Goal: Navigation & Orientation: Find specific page/section

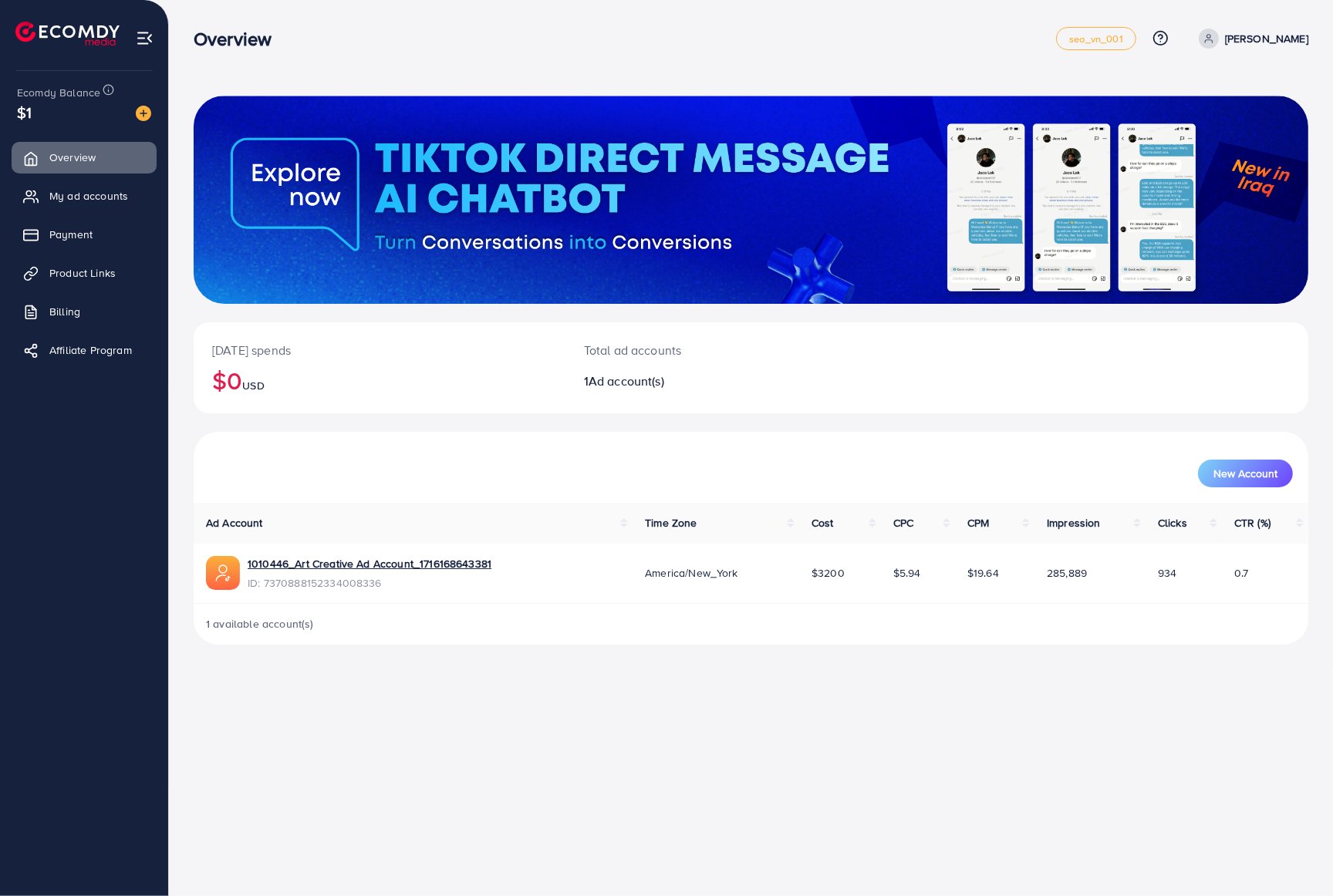
click at [1267, 32] on p "[PERSON_NAME]" at bounding box center [1266, 39] width 83 height 19
click at [1205, 92] on span "Profile" at bounding box center [1211, 92] width 35 height 19
select select "**********"
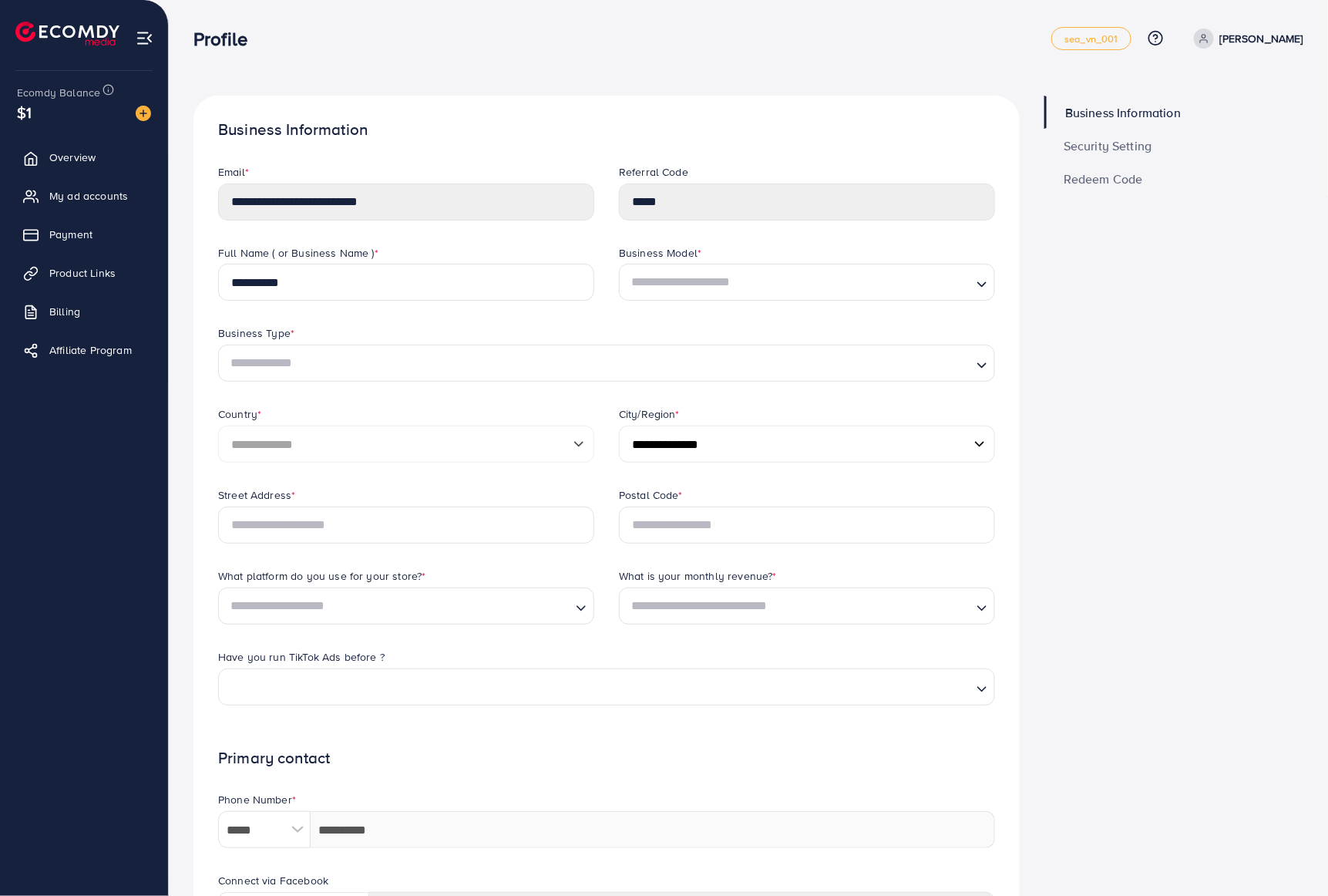
click at [1100, 149] on span "Security Setting" at bounding box center [1108, 146] width 88 height 13
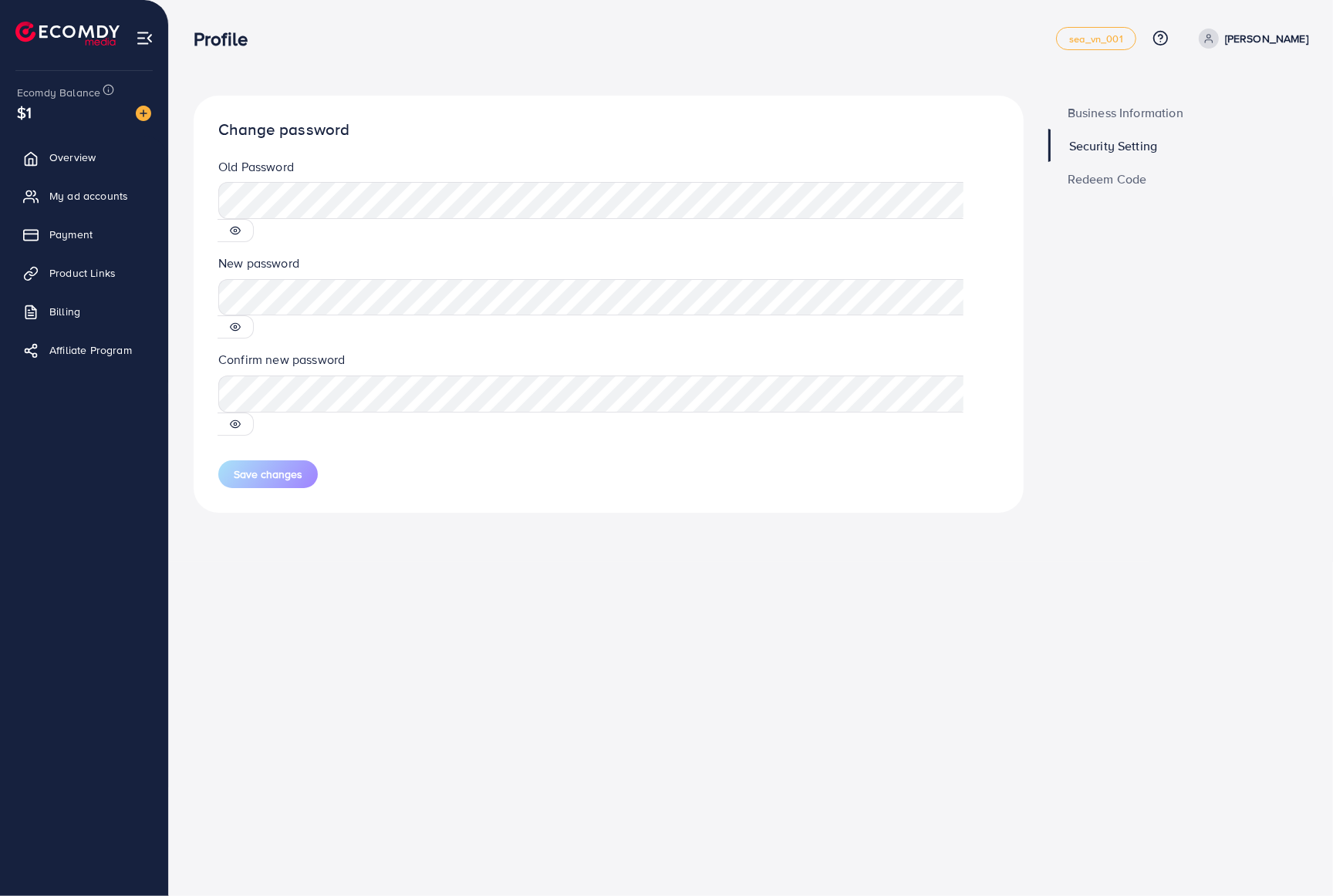
click at [1281, 39] on p "[PERSON_NAME]" at bounding box center [1266, 39] width 83 height 19
click at [1215, 90] on span "Profile" at bounding box center [1211, 92] width 35 height 19
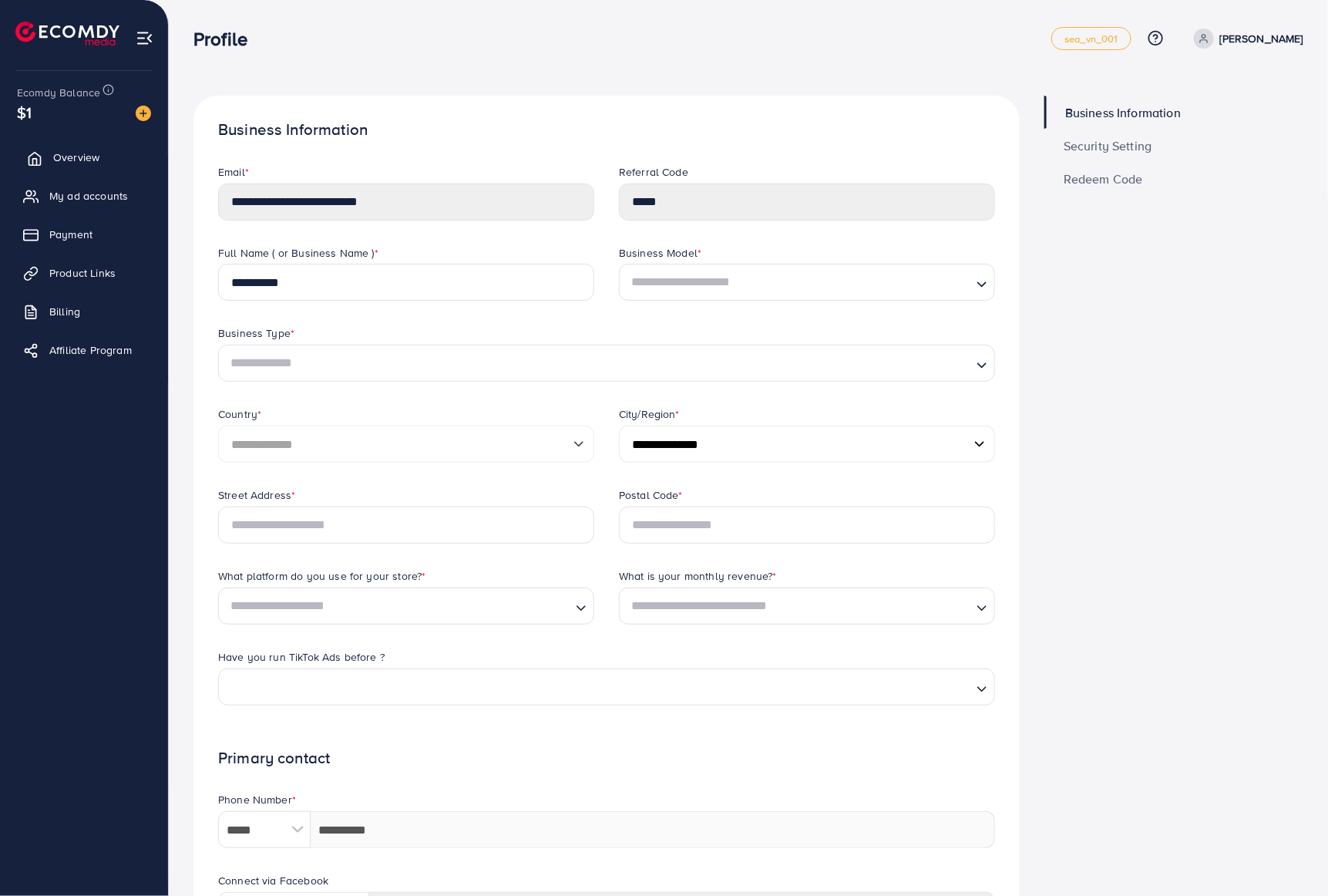
click at [63, 155] on span "Overview" at bounding box center [76, 157] width 46 height 15
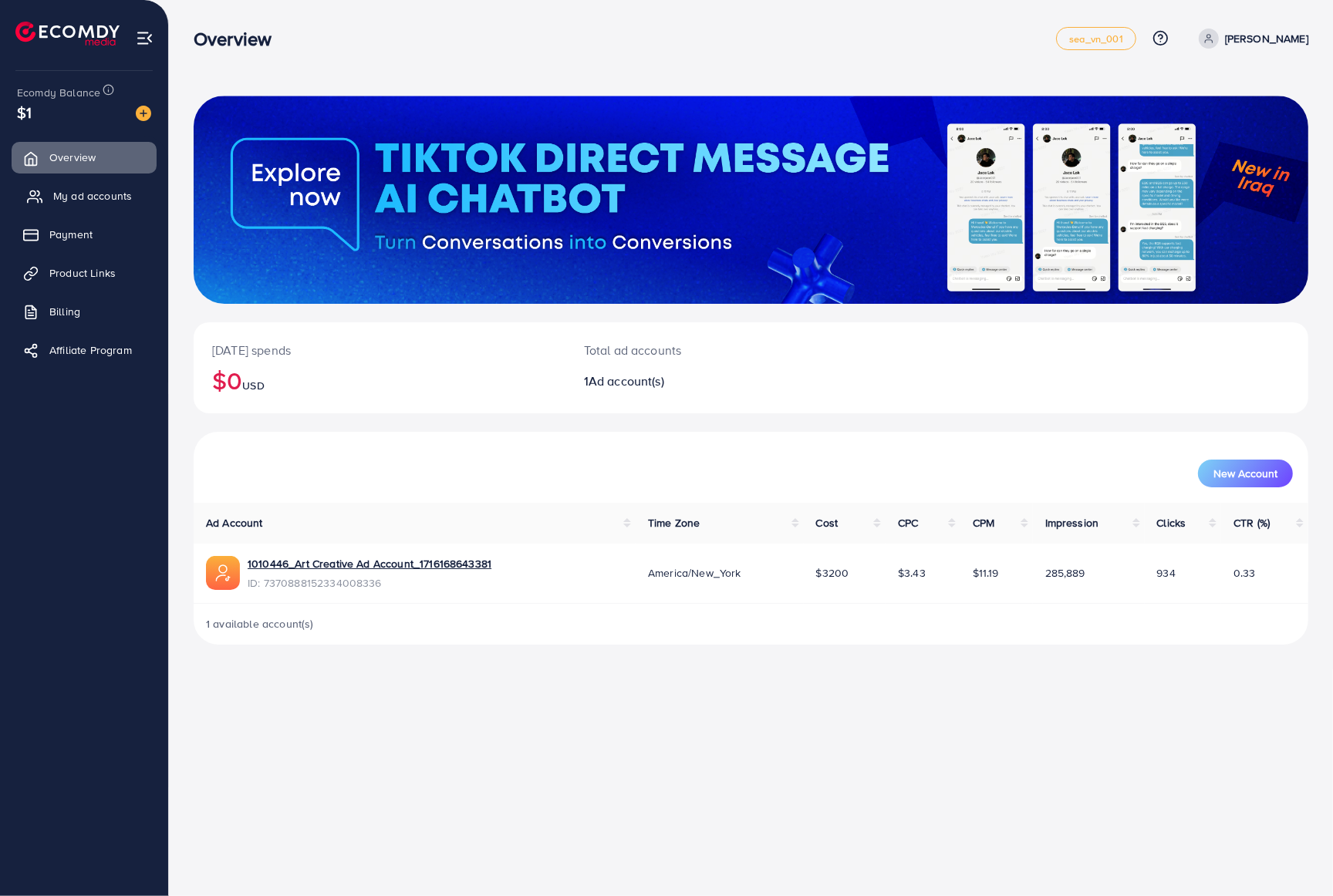
click at [88, 195] on span "My ad accounts" at bounding box center [92, 195] width 78 height 15
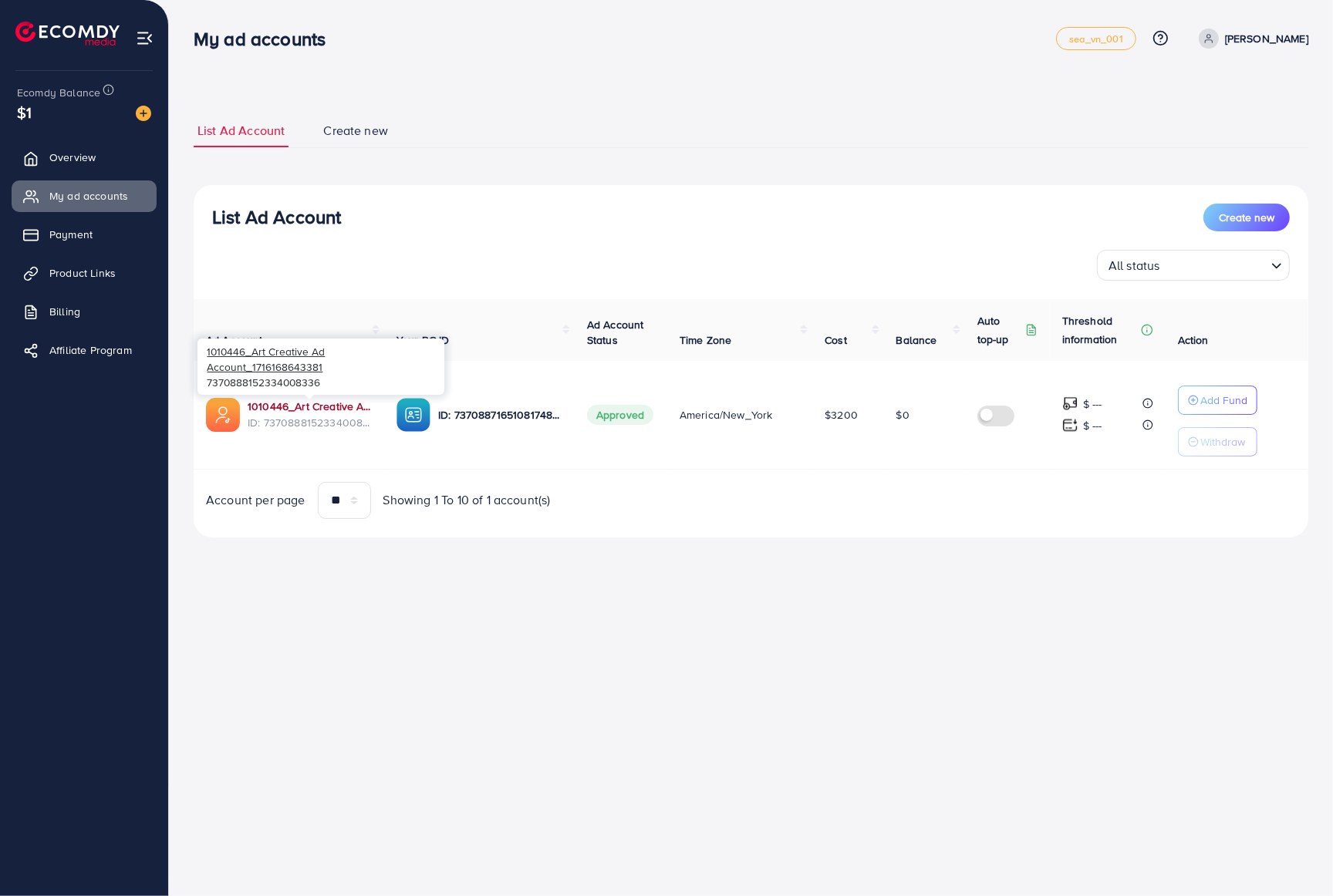
click at [291, 403] on link "1010446_Art Creative Ad Account_1716168643381" at bounding box center [310, 406] width 124 height 15
click at [317, 403] on link "1010446_Art Creative Ad Account_1716168643381" at bounding box center [310, 406] width 124 height 15
click at [68, 240] on span "Payment" at bounding box center [75, 234] width 43 height 15
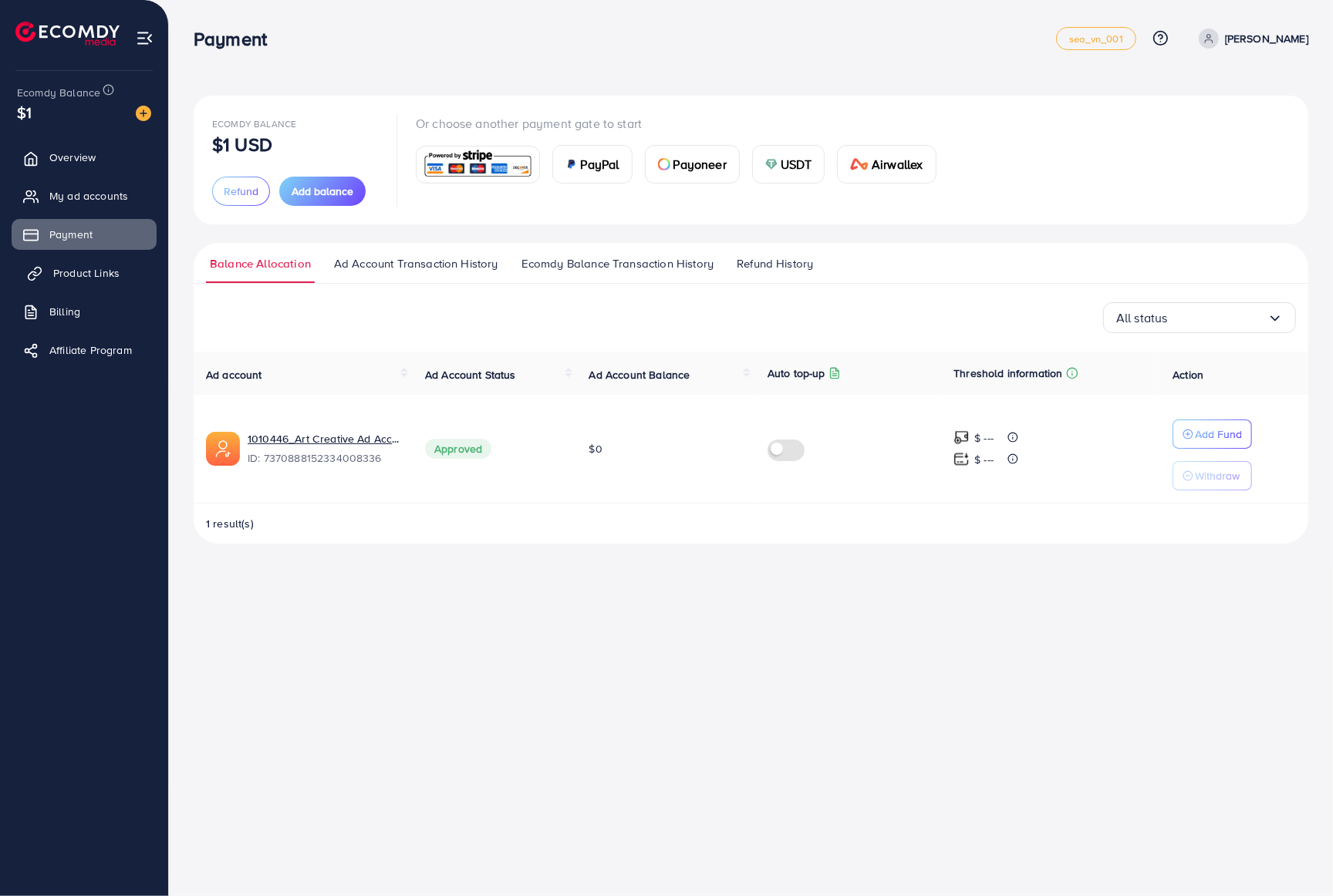
click at [83, 271] on span "Product Links" at bounding box center [86, 273] width 67 height 15
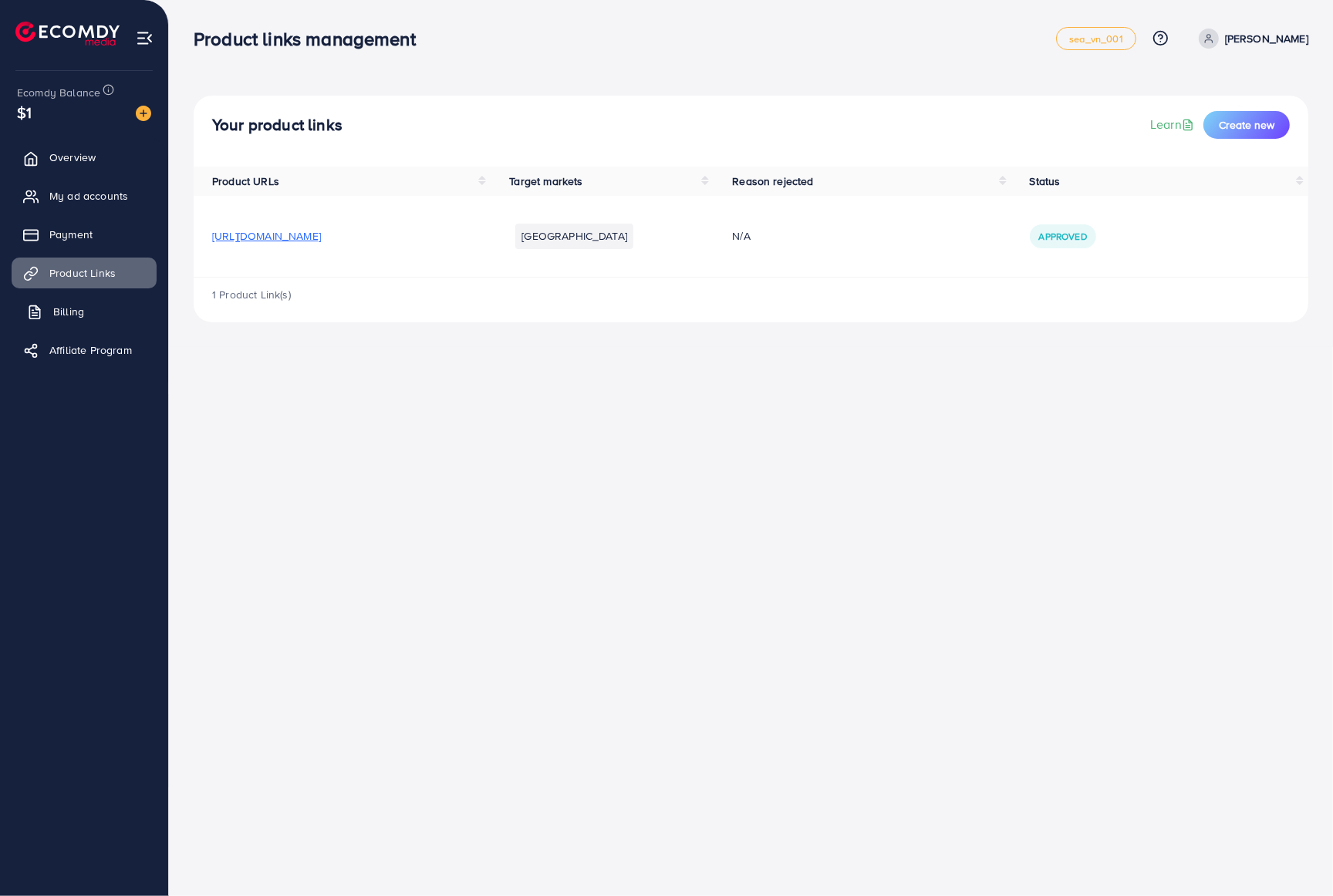
click at [50, 309] on link "Billing" at bounding box center [84, 312] width 145 height 31
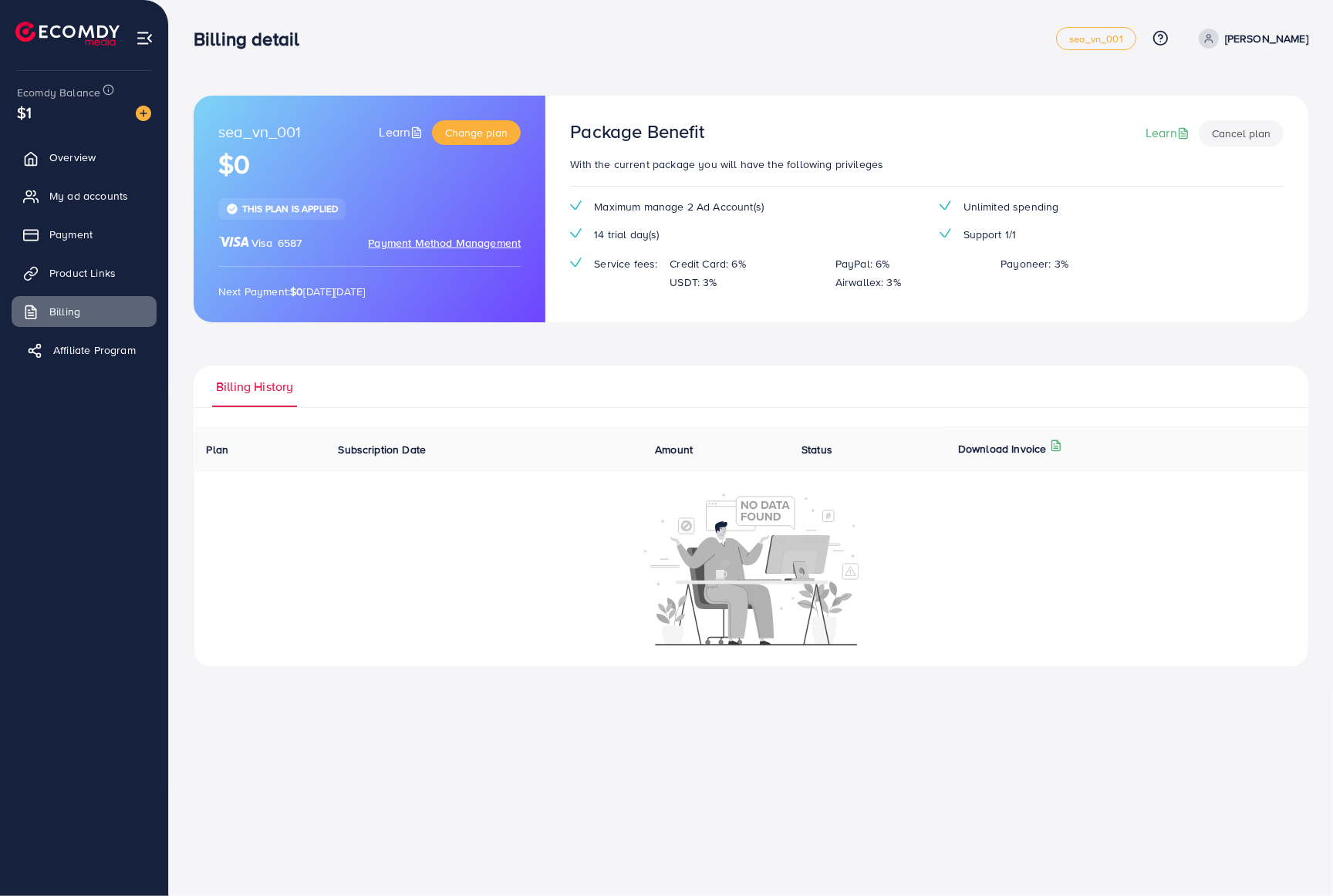
click at [62, 353] on span "Affiliate Program" at bounding box center [95, 349] width 83 height 15
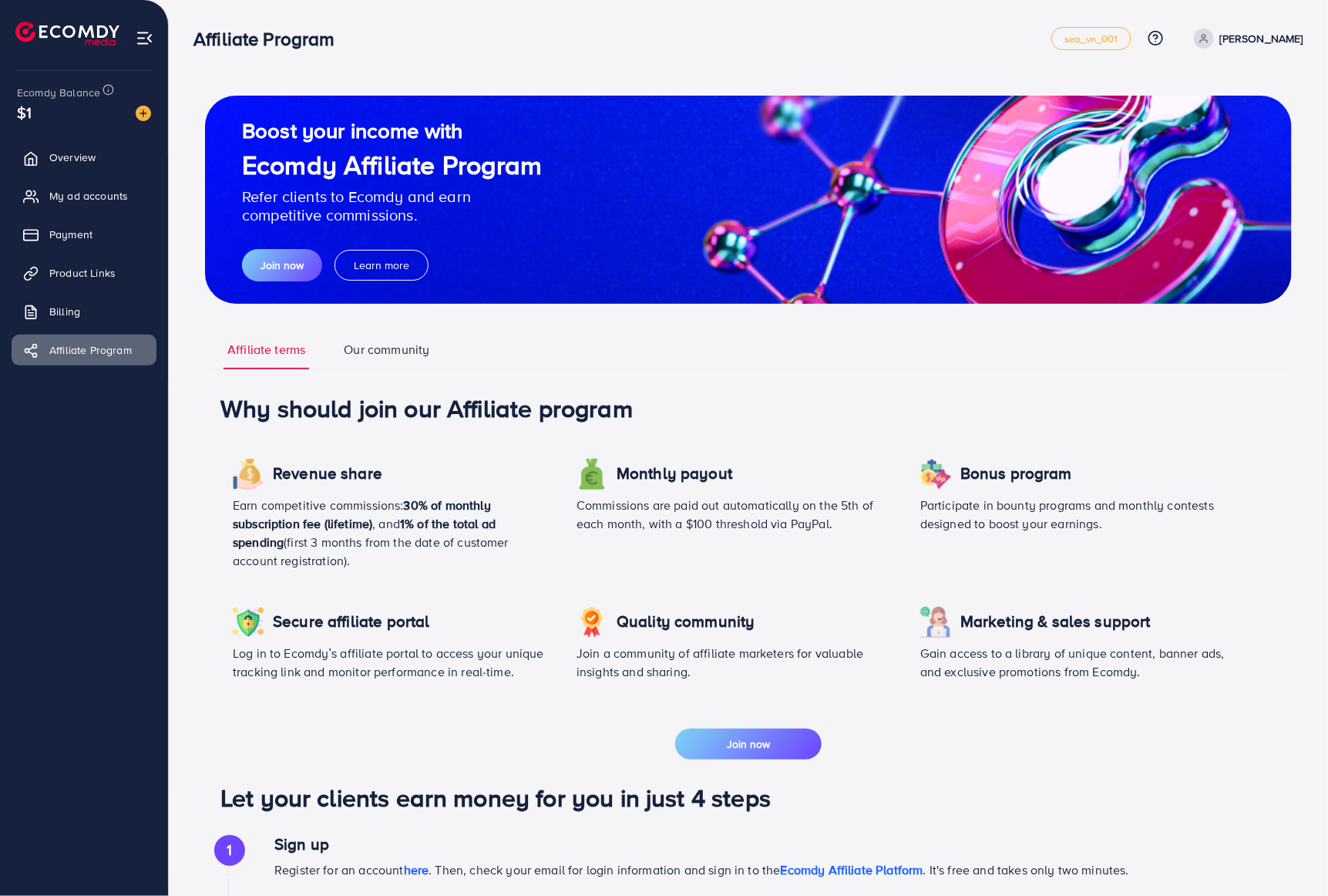
click at [747, 40] on div "Affiliate Program" at bounding box center [622, 39] width 858 height 23
